Goal: Contribute content

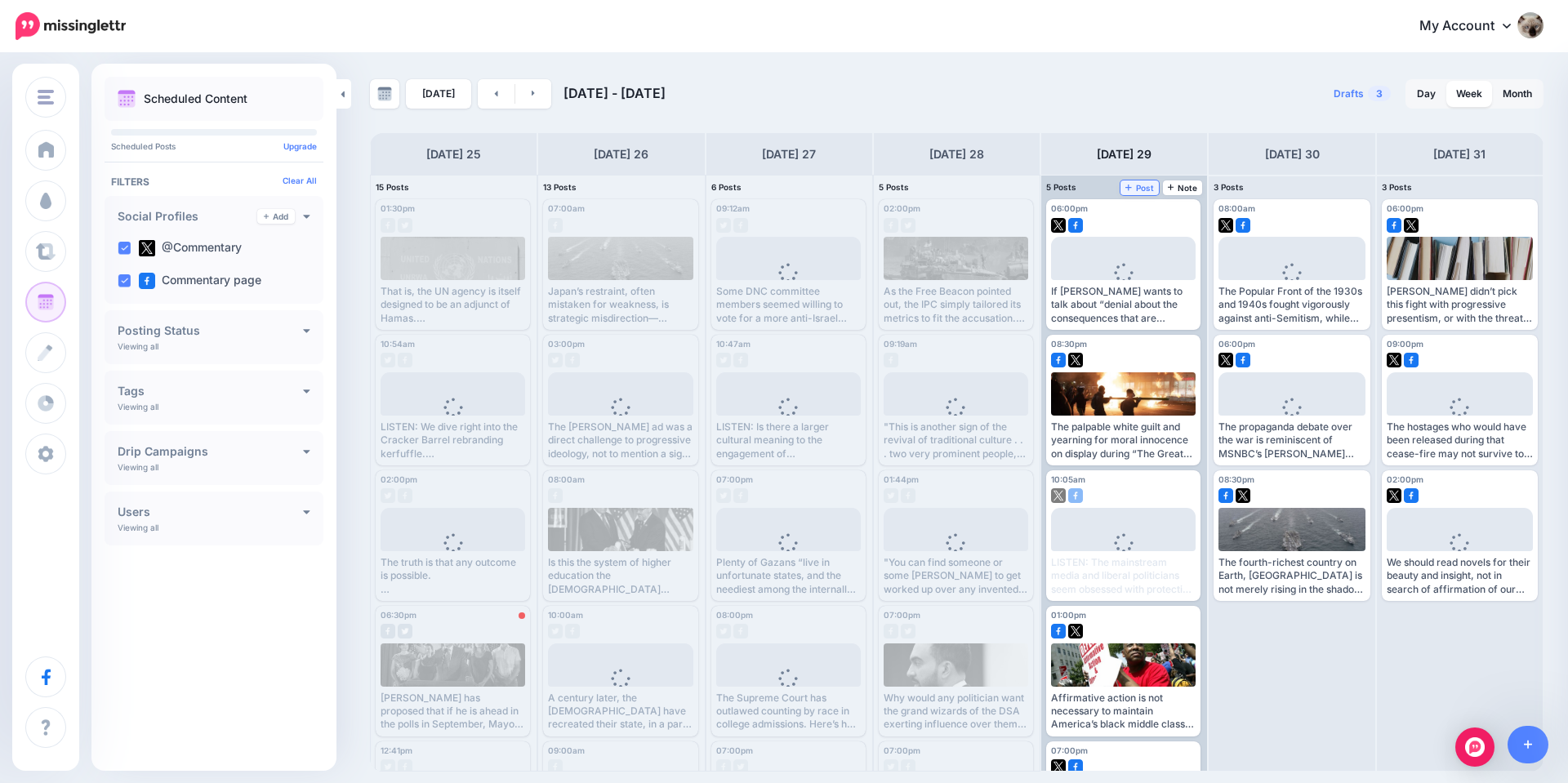
click at [1137, 188] on span "Post" at bounding box center [1139, 188] width 28 height 8
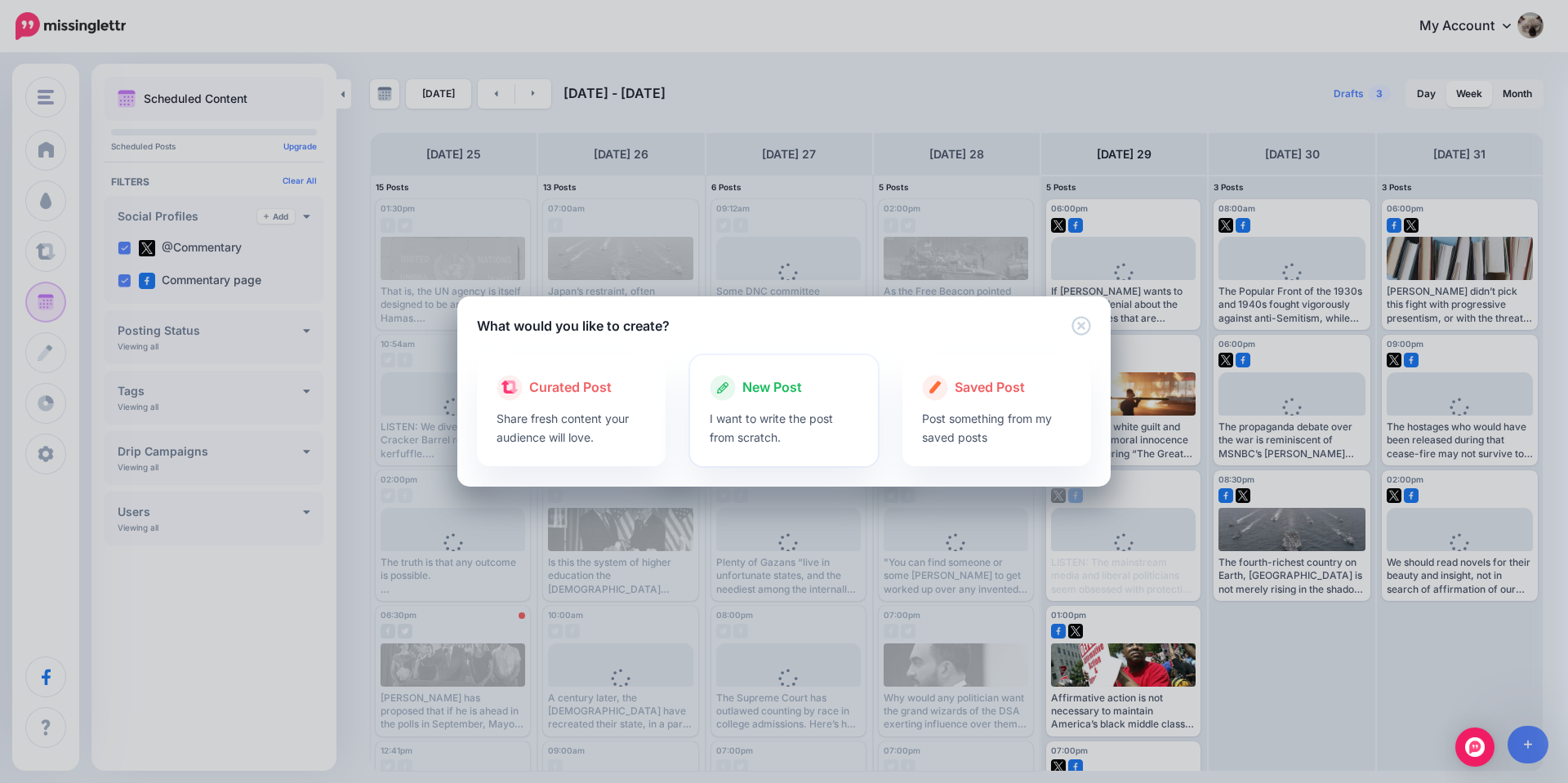
click at [764, 417] on p "I want to write the post from scratch." at bounding box center [784, 427] width 149 height 37
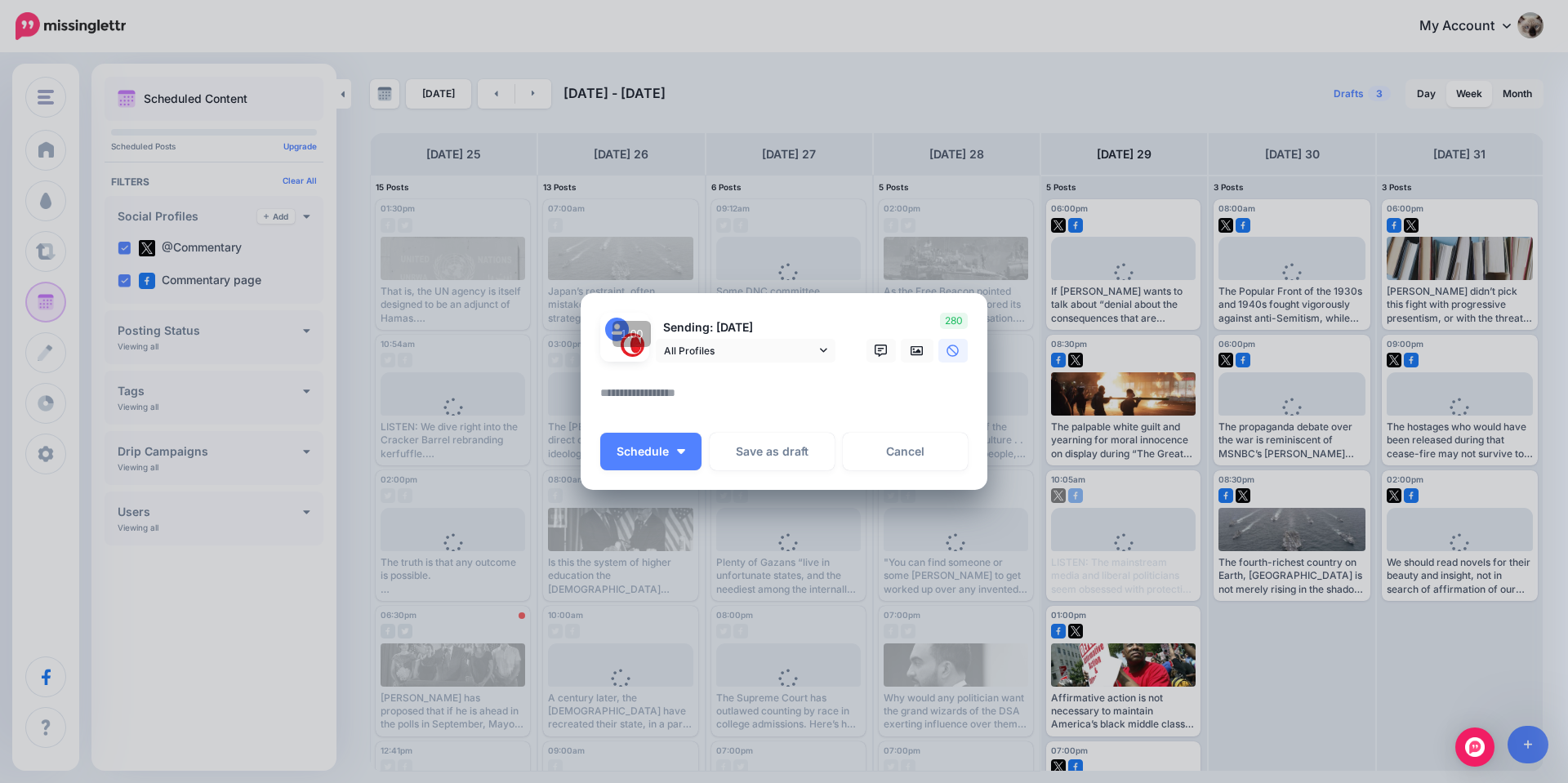
click at [749, 387] on textarea at bounding box center [788, 399] width 376 height 32
paste textarea "**********"
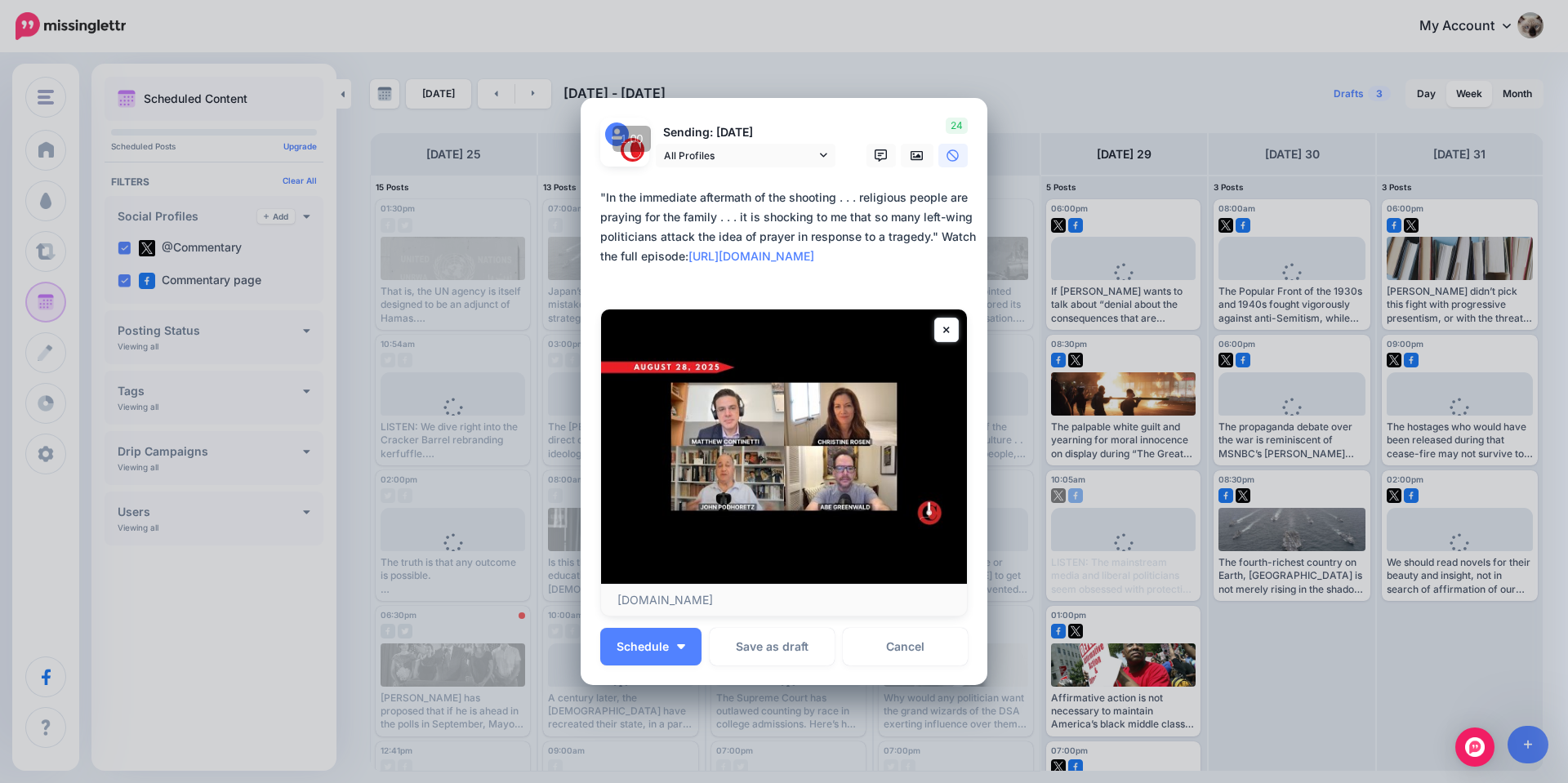
type textarea "**********"
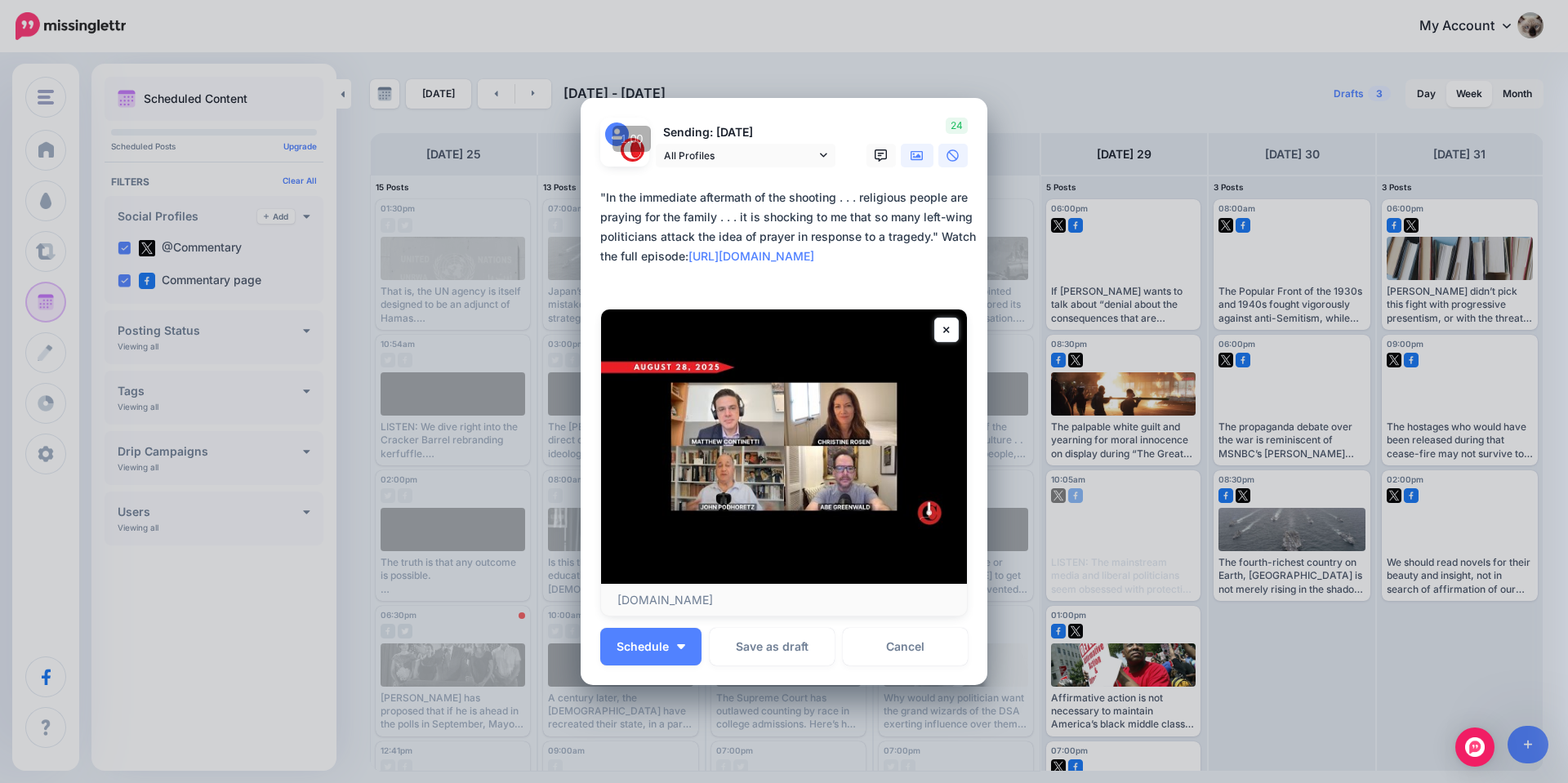
click at [914, 150] on icon at bounding box center [917, 156] width 13 height 13
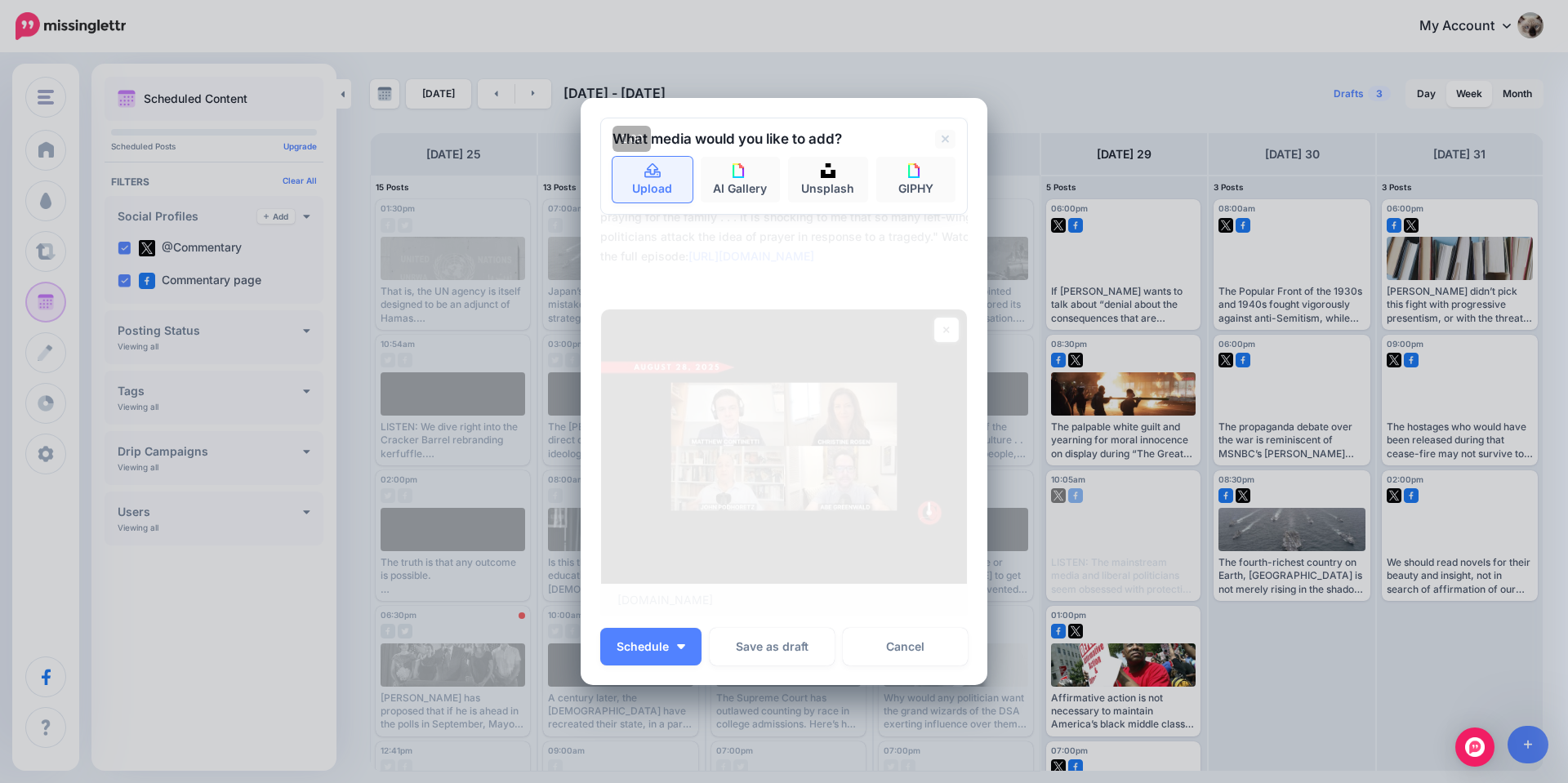
click at [660, 173] on link "Upload" at bounding box center [653, 179] width 80 height 46
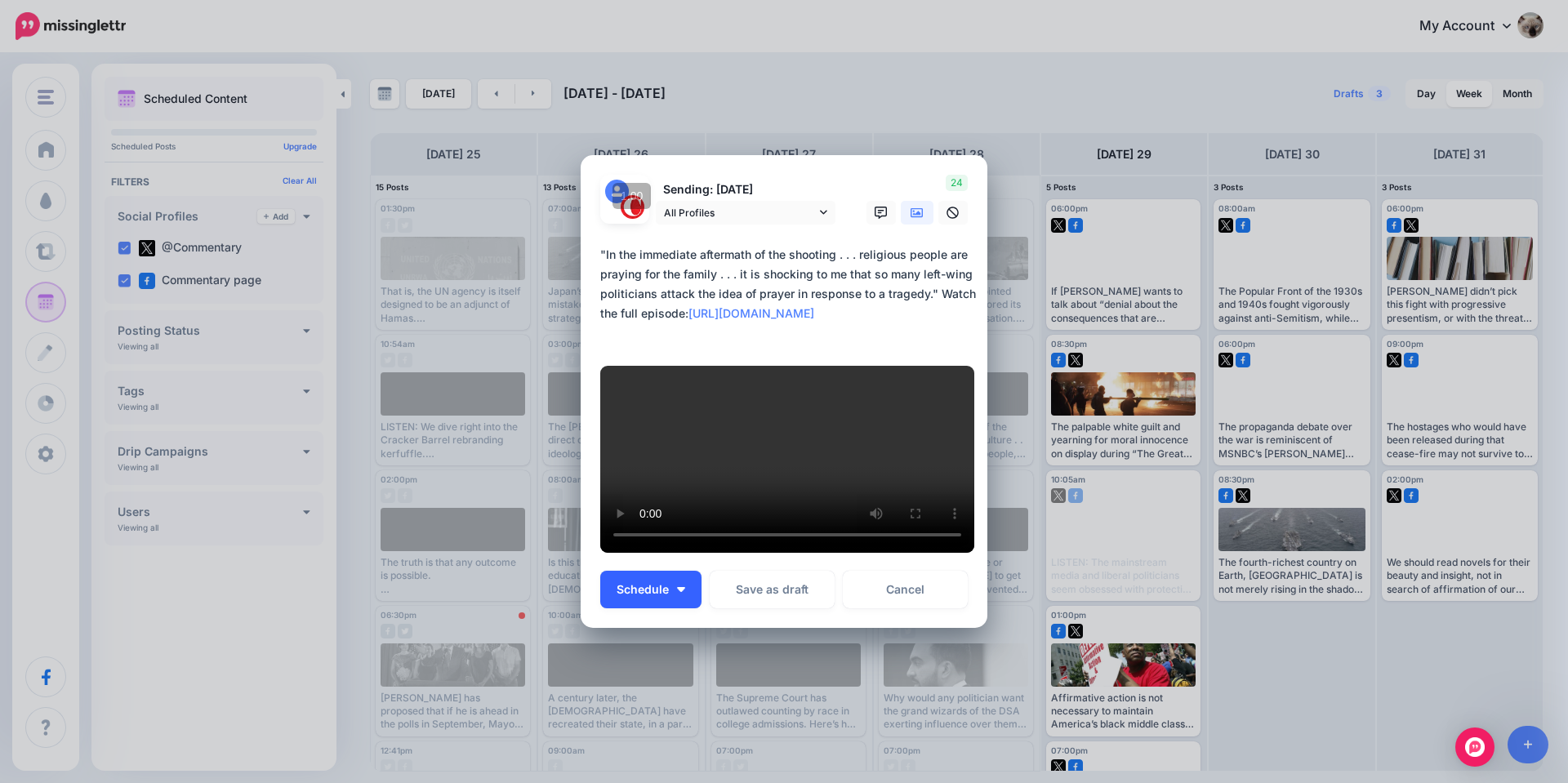
click at [646, 596] on span "Schedule" at bounding box center [643, 590] width 52 height 12
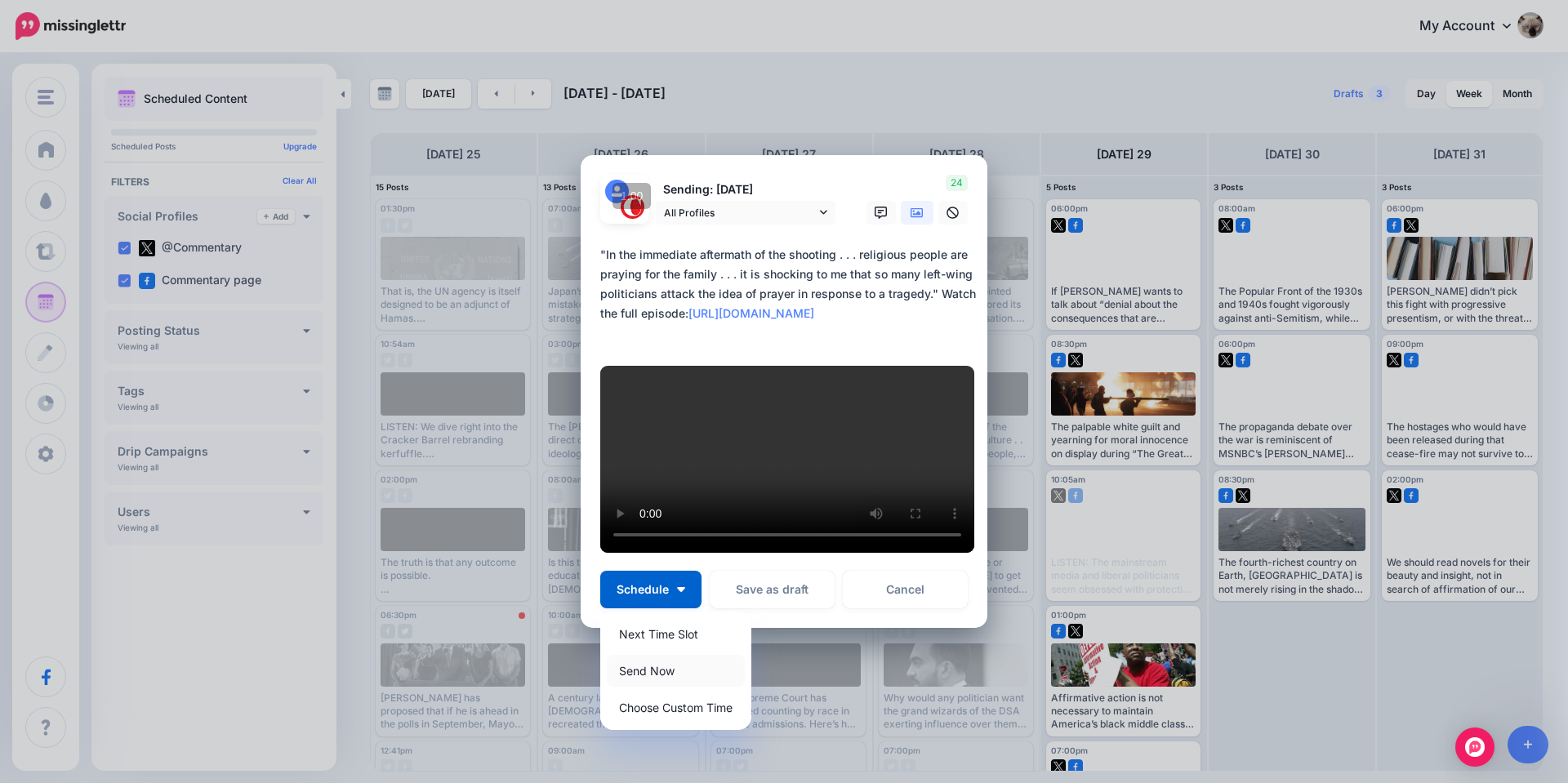
click at [663, 678] on link "Send Now" at bounding box center [676, 671] width 138 height 32
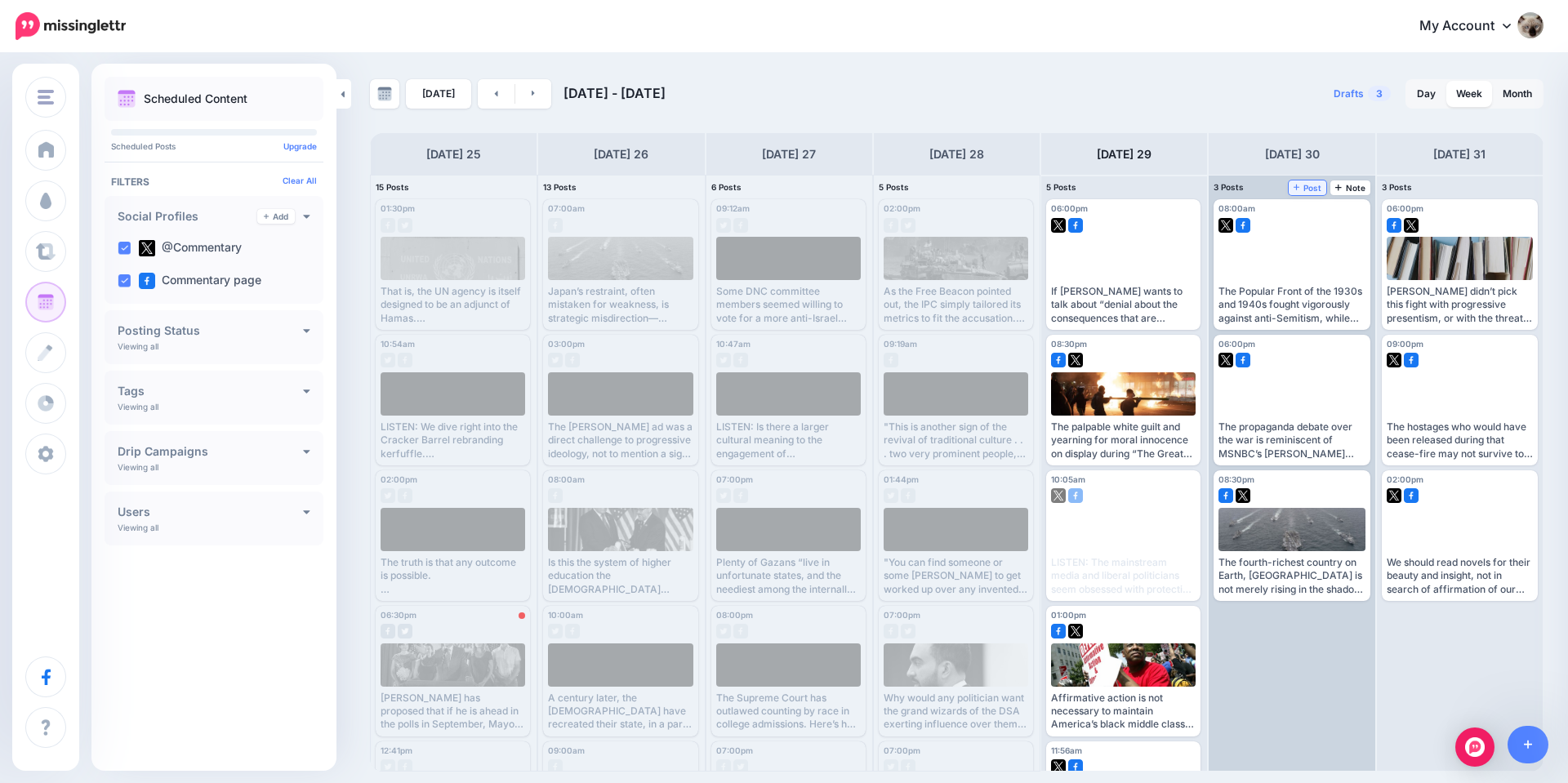
click at [1312, 192] on span "Post" at bounding box center [1308, 188] width 28 height 8
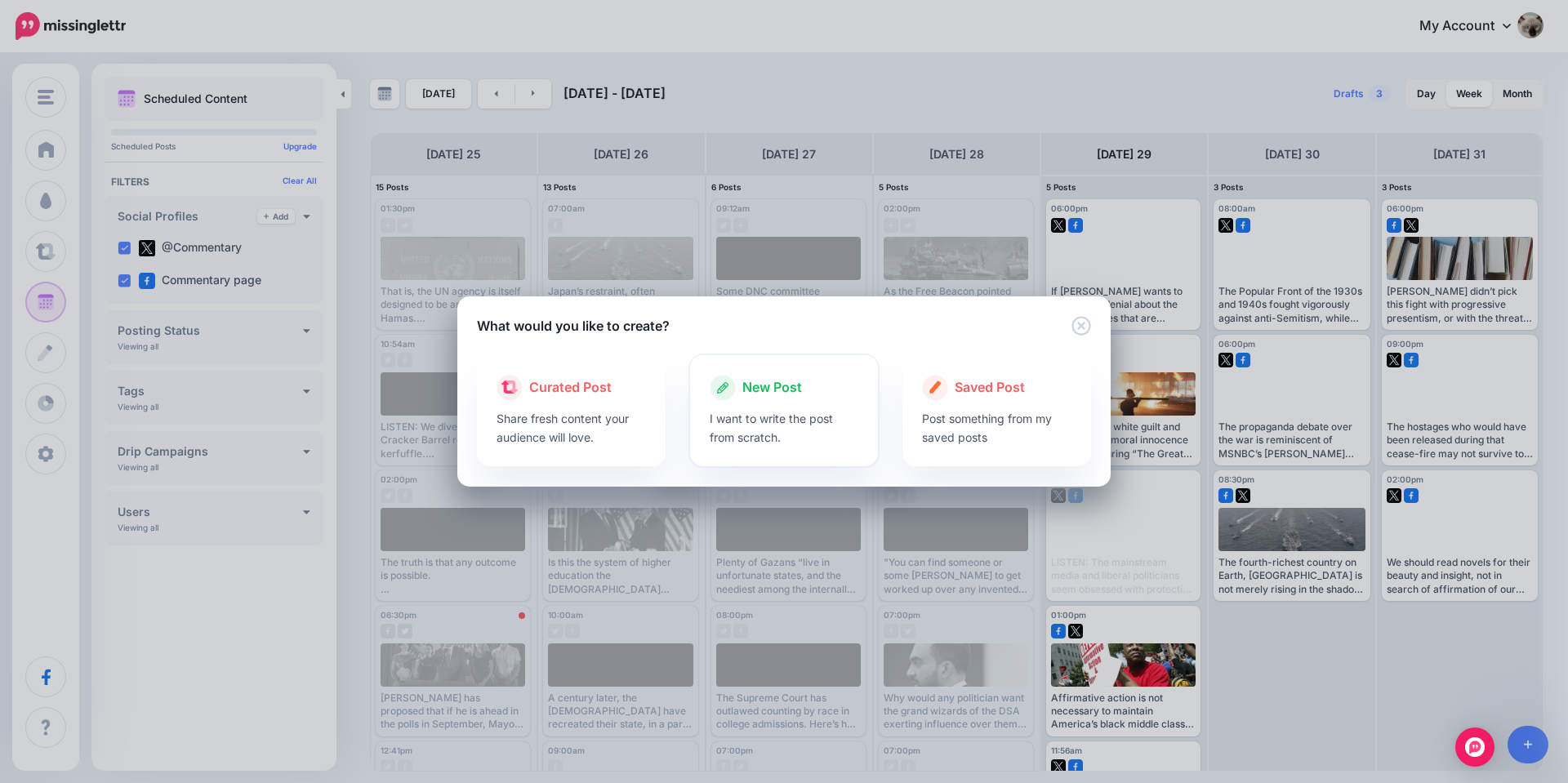
click at [798, 394] on span "New Post" at bounding box center [772, 388] width 60 height 22
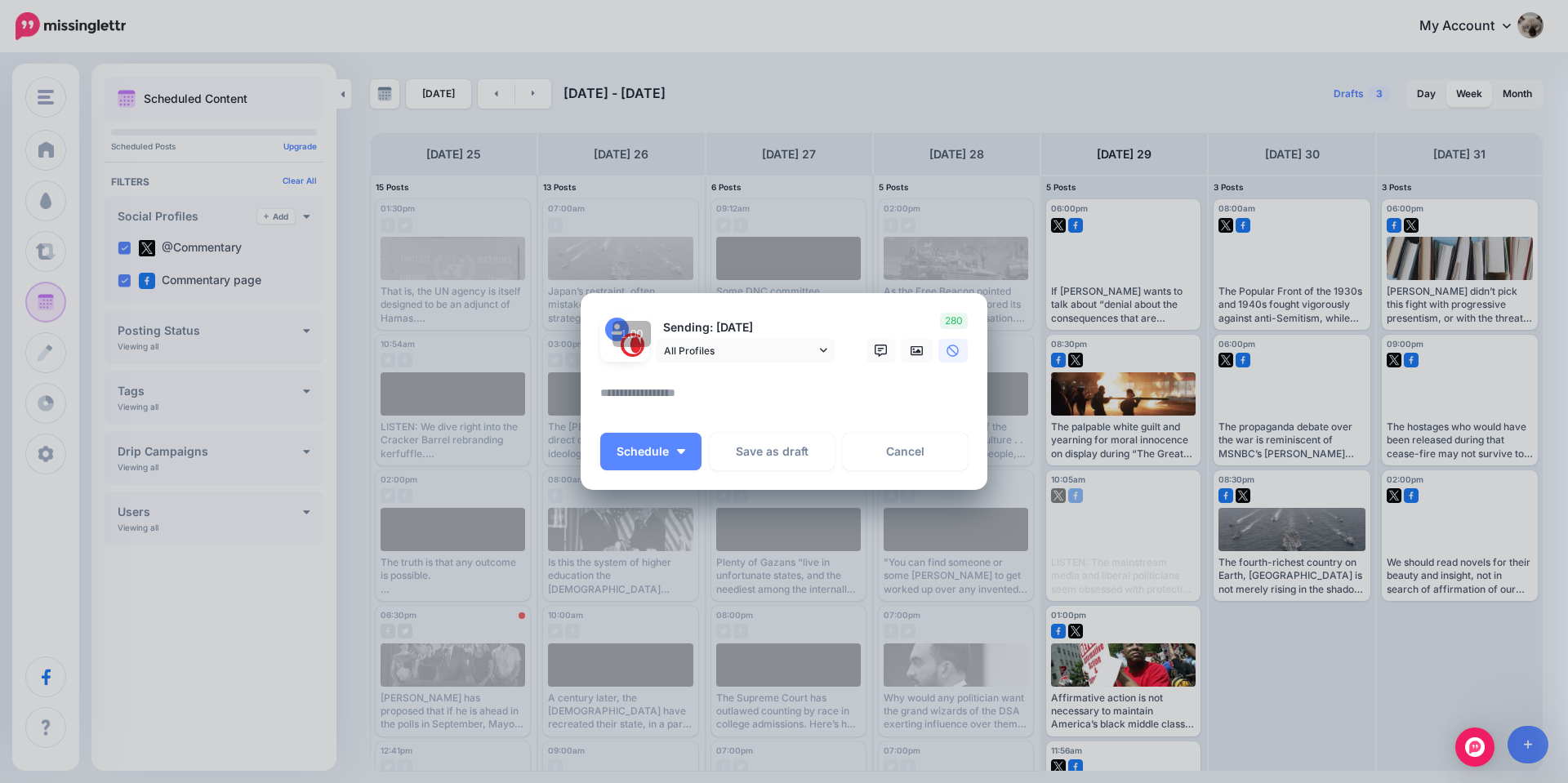
click at [799, 385] on textarea at bounding box center [788, 399] width 376 height 32
paste textarea "**********"
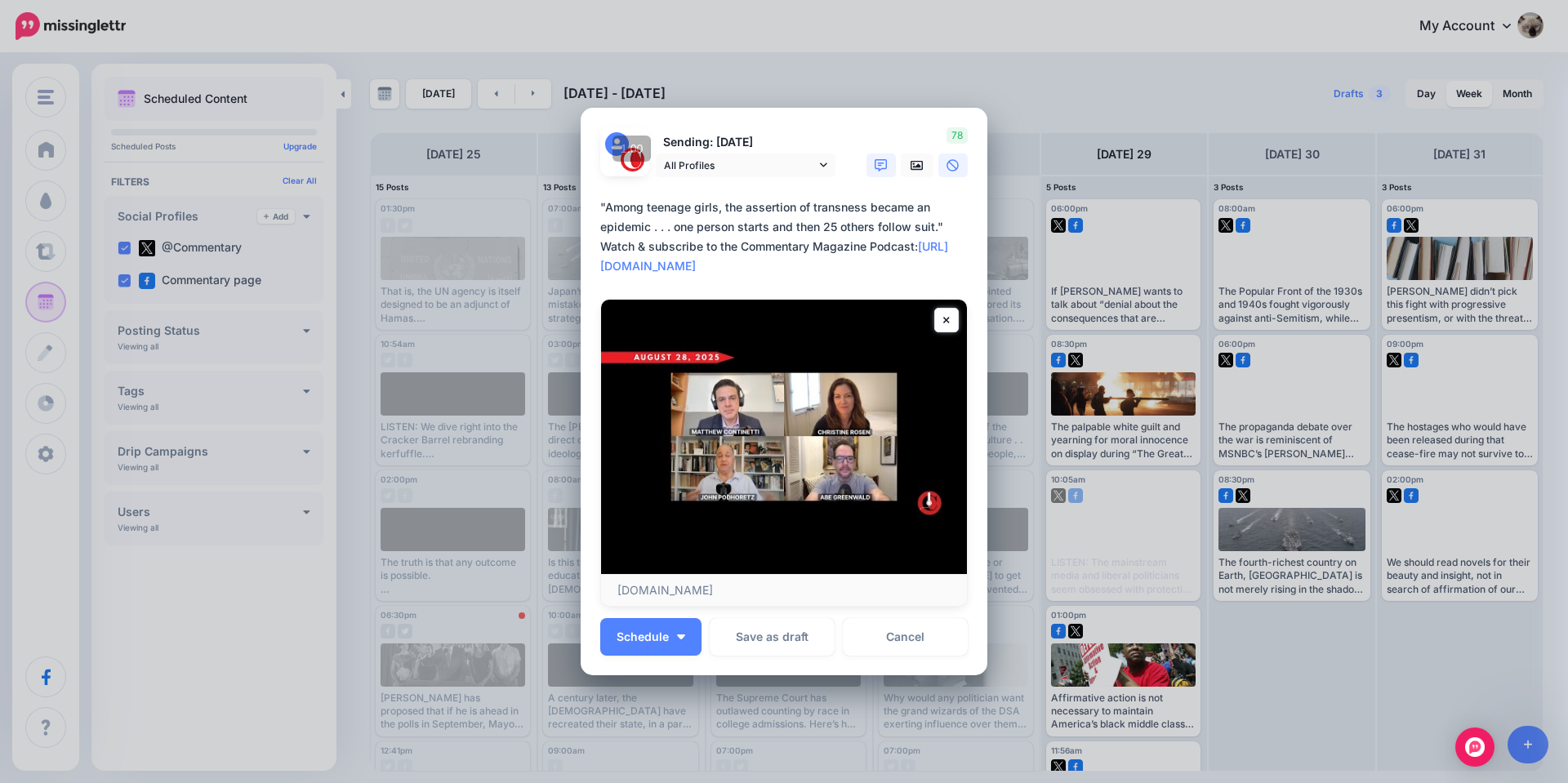
type textarea "**********"
click at [875, 167] on icon at bounding box center [881, 166] width 13 height 13
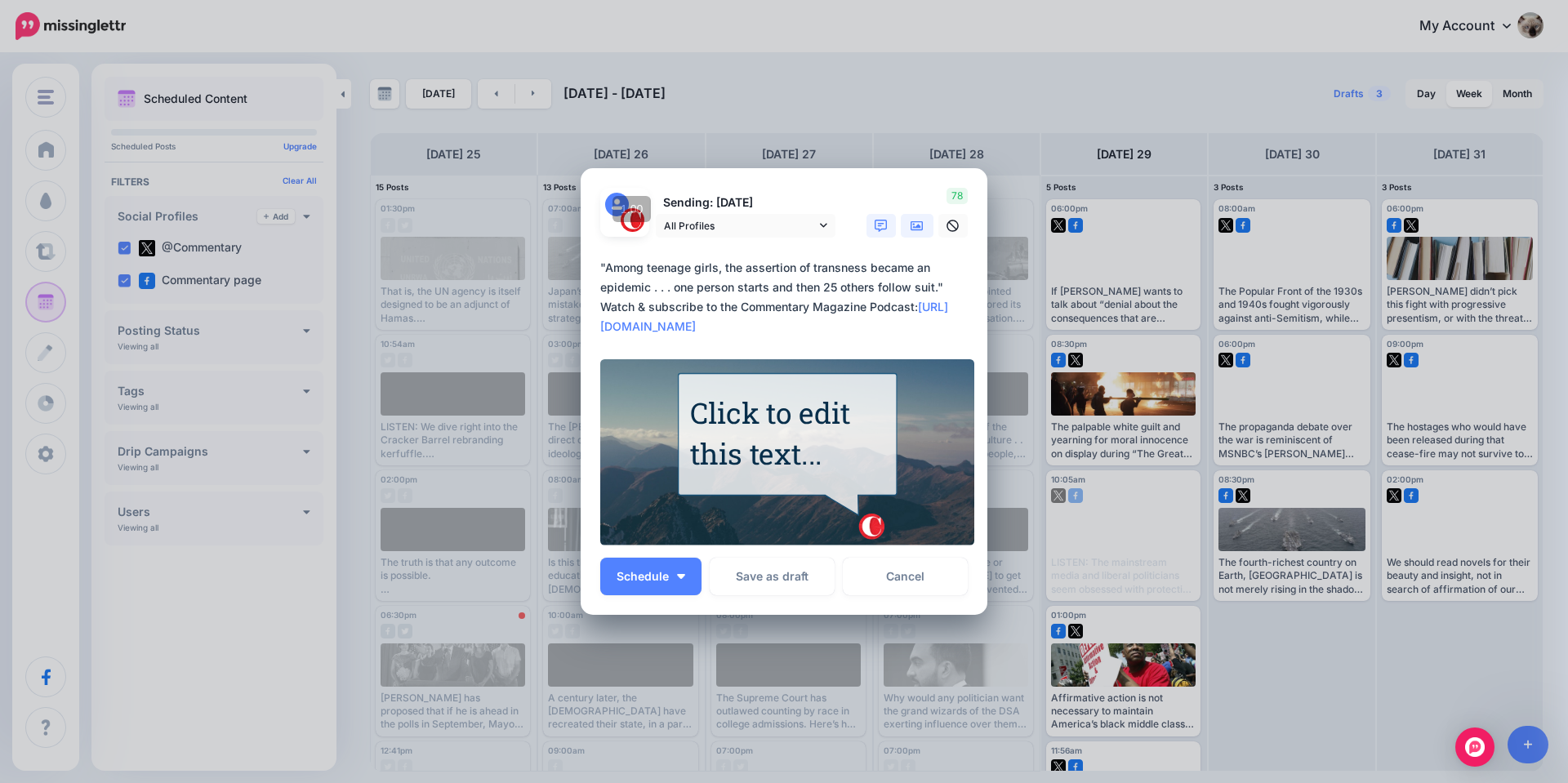
click at [910, 231] on icon at bounding box center [917, 226] width 13 height 10
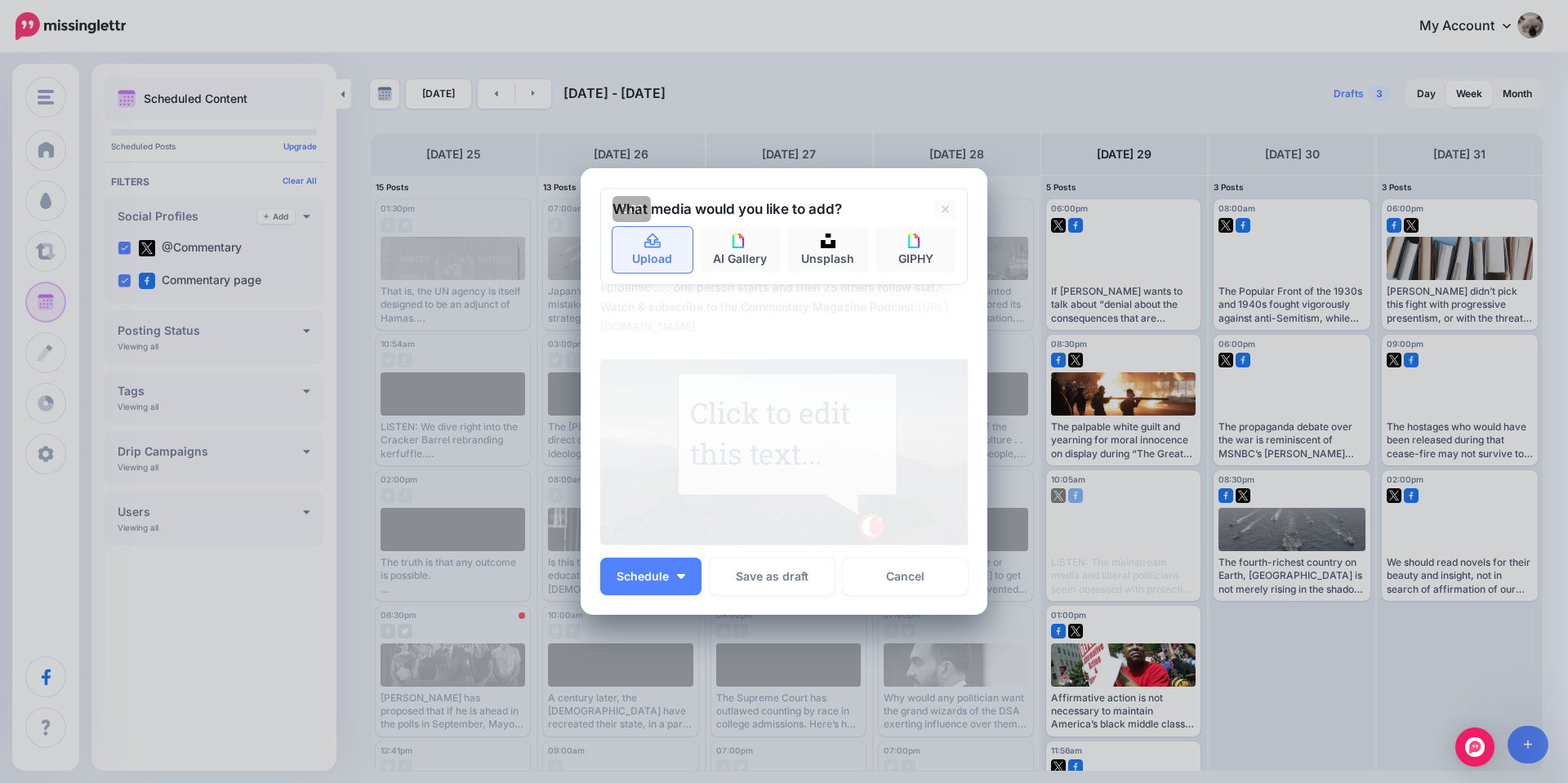
click at [656, 255] on link "Upload" at bounding box center [653, 250] width 80 height 46
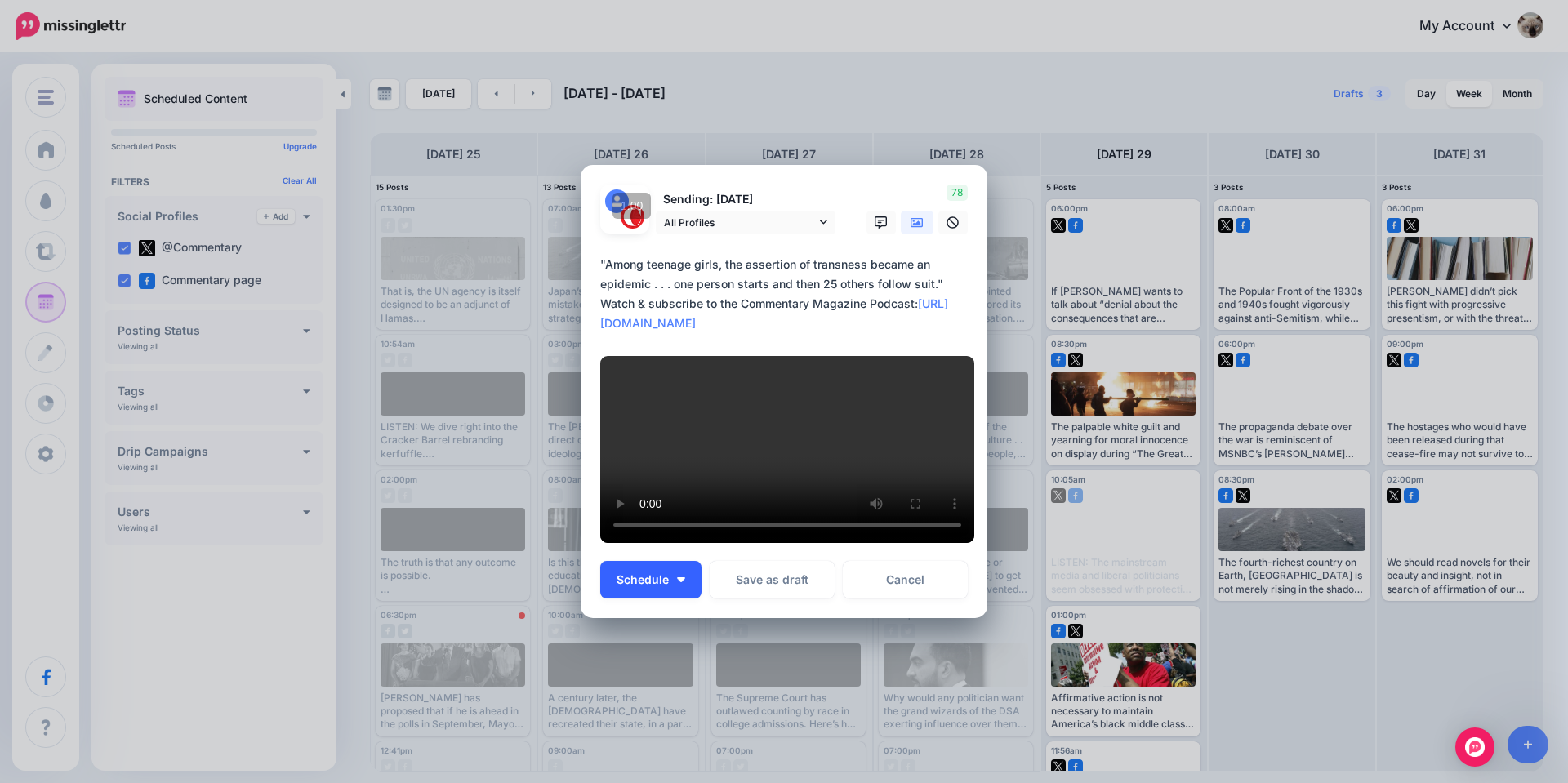
click at [653, 599] on button "Schedule" at bounding box center [651, 580] width 101 height 37
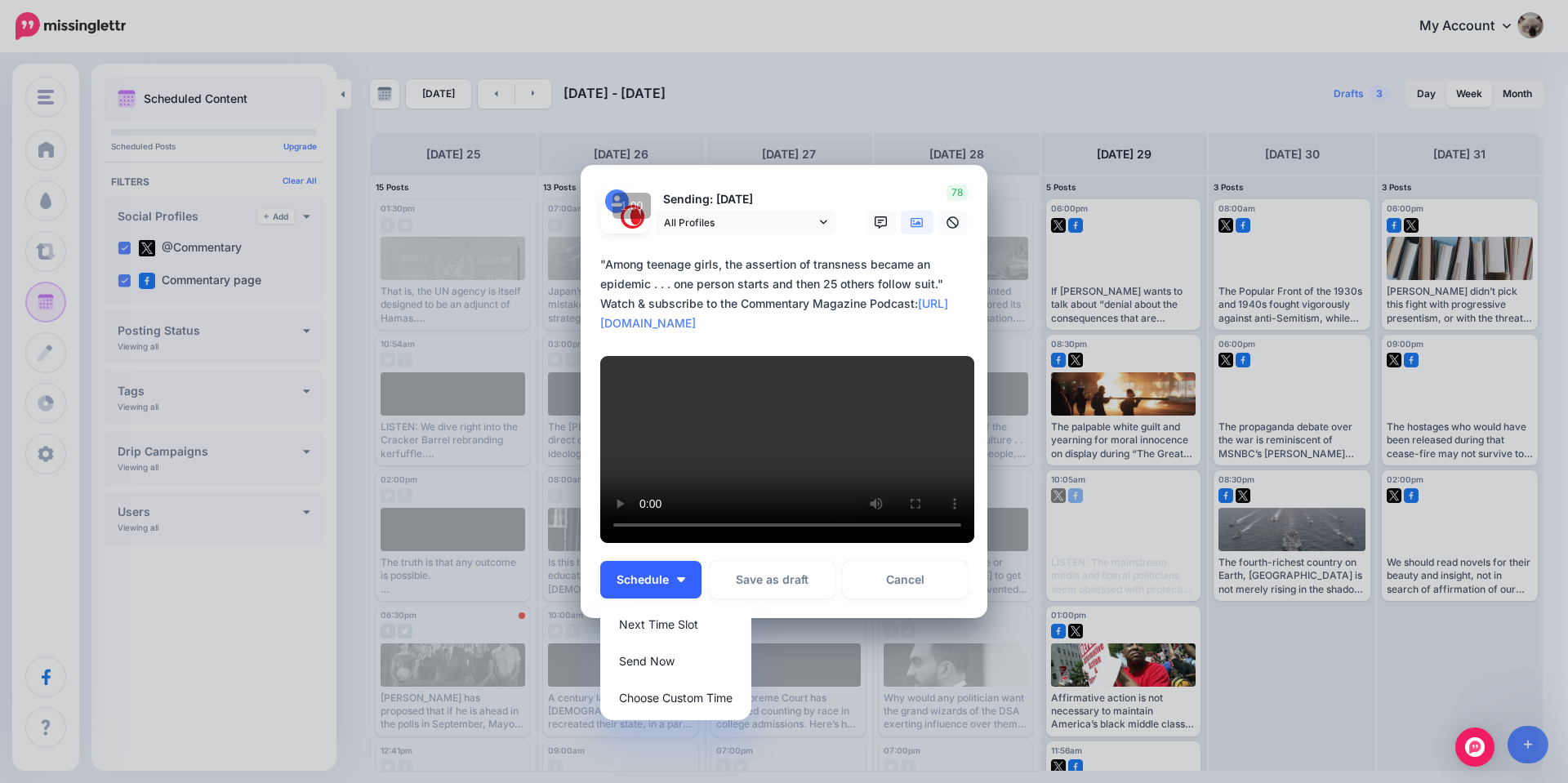
click at [663, 586] on span "Schedule" at bounding box center [643, 580] width 52 height 12
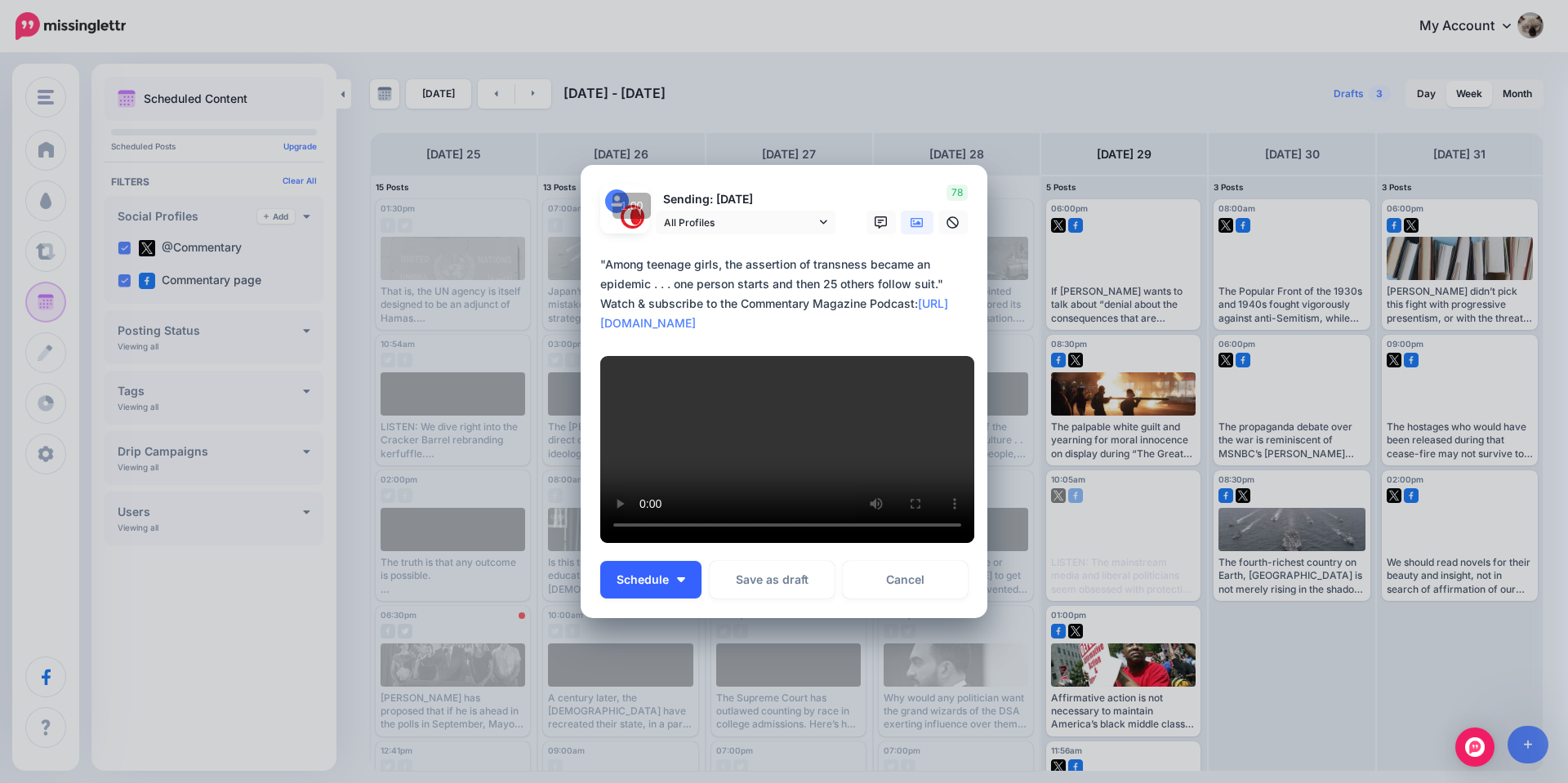
click at [657, 586] on span "Schedule" at bounding box center [643, 580] width 52 height 12
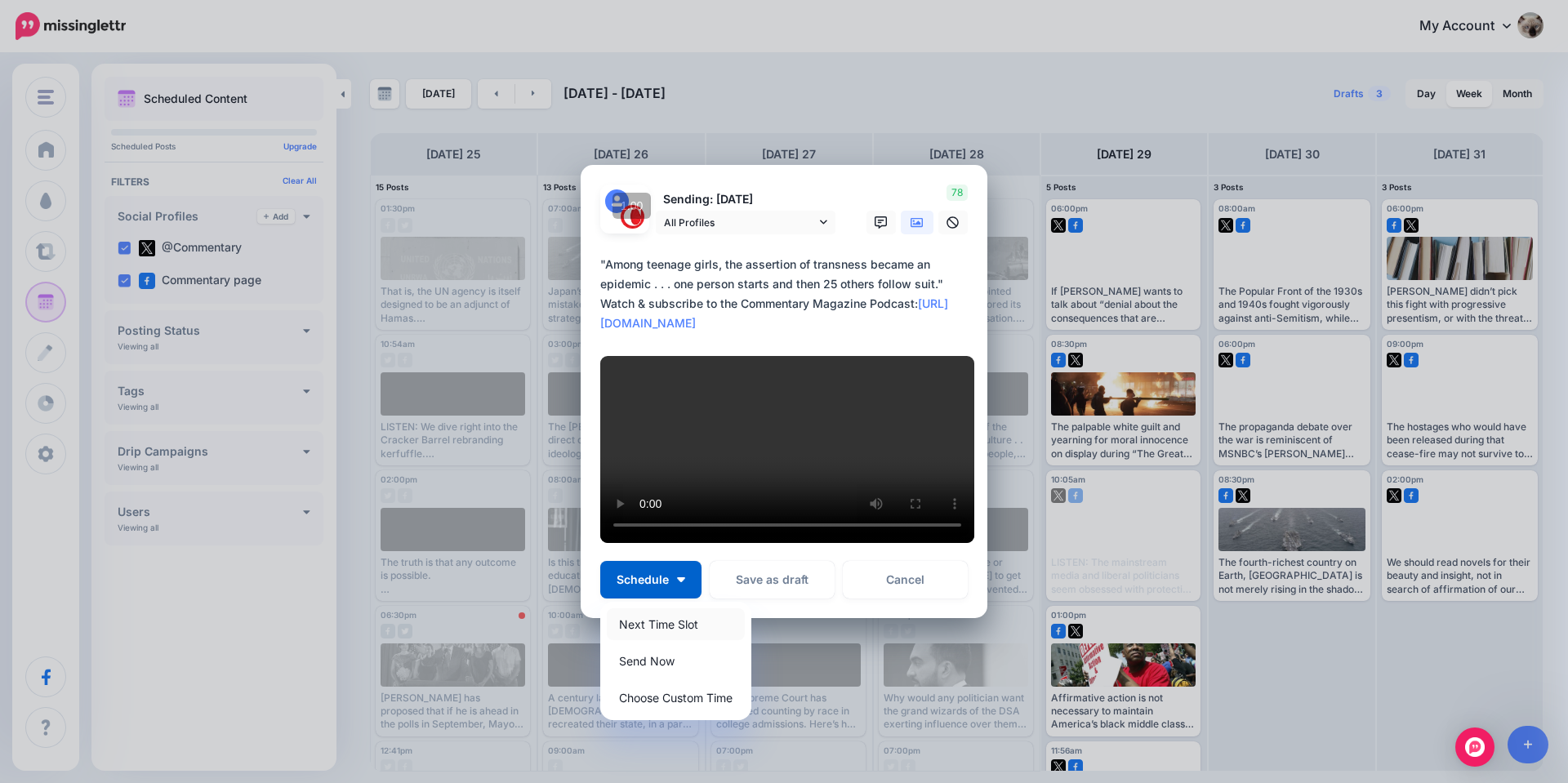
click at [647, 636] on link "Next Time Slot" at bounding box center [676, 625] width 138 height 32
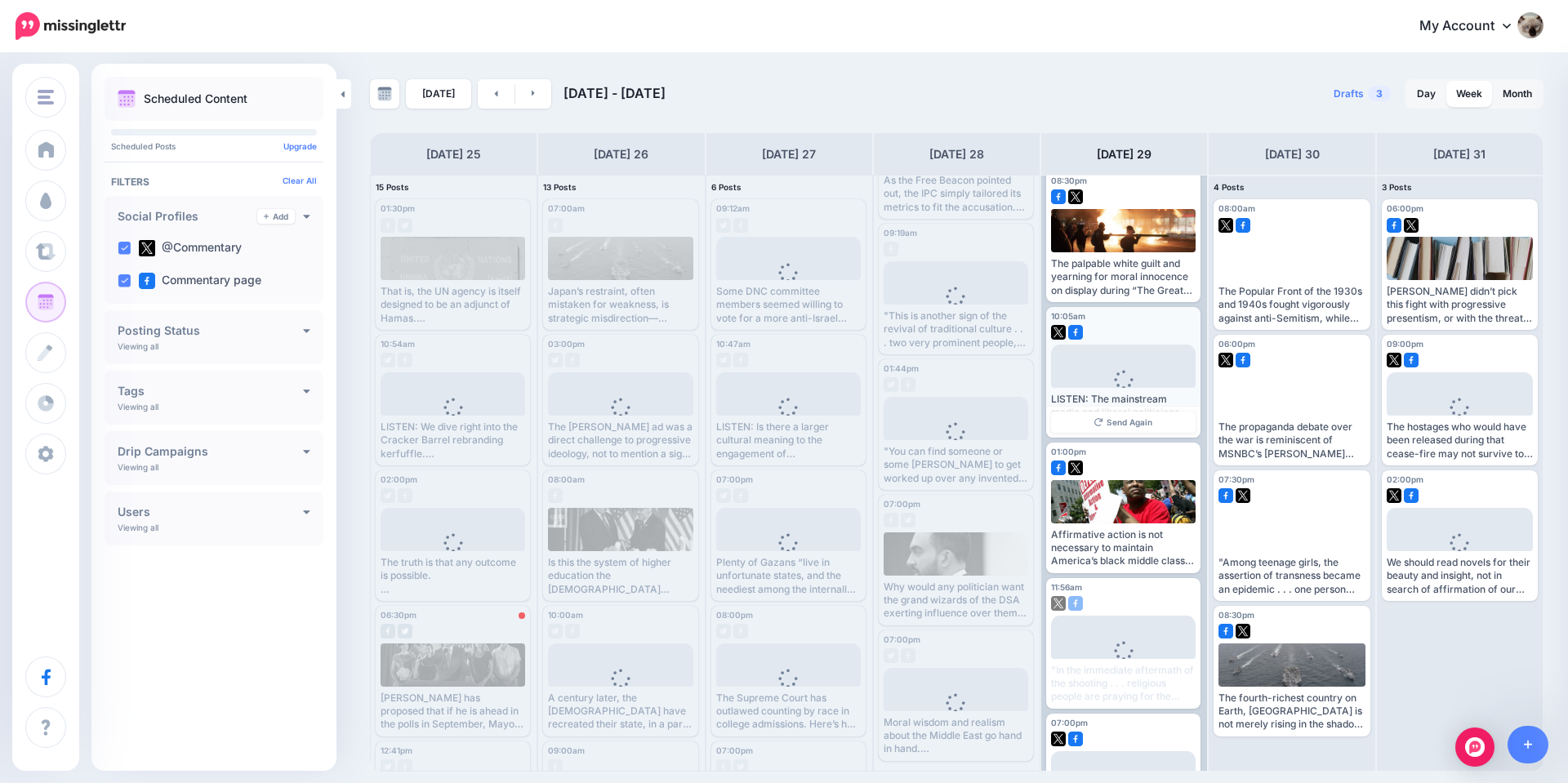
scroll to position [245, 0]
